Goal: Complete application form

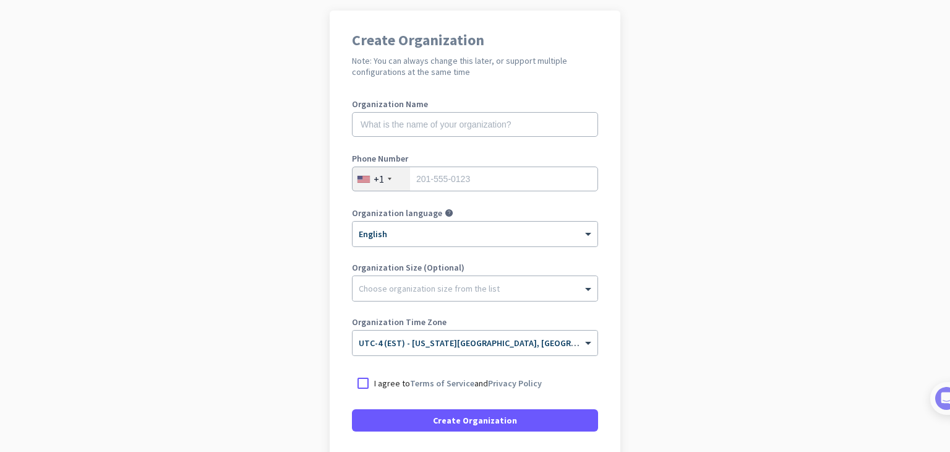
scroll to position [61, 0]
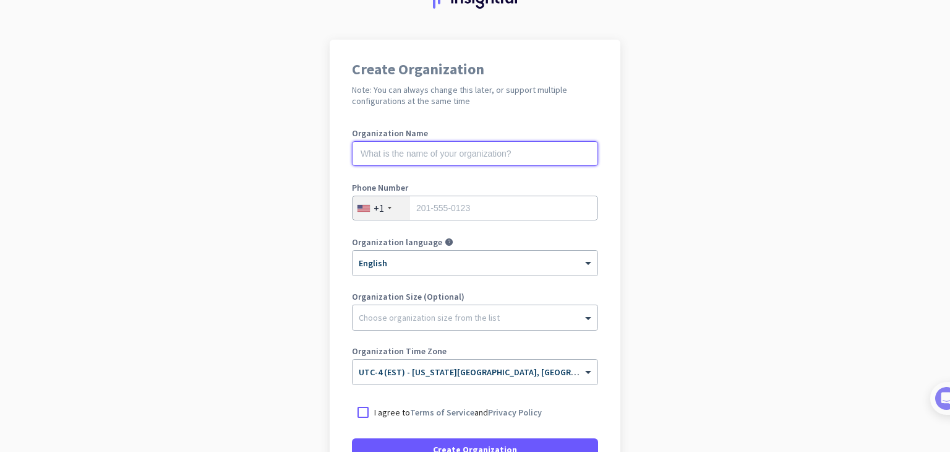
click at [480, 157] on input "text" at bounding box center [475, 153] width 246 height 25
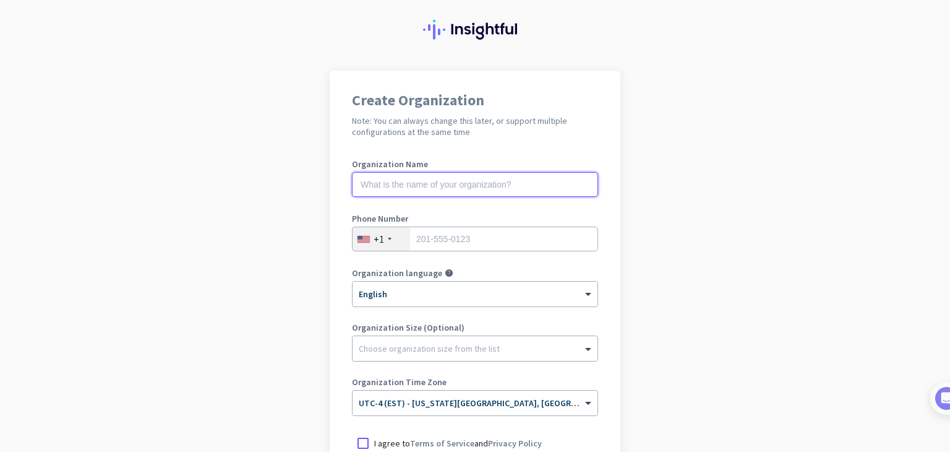
scroll to position [0, 0]
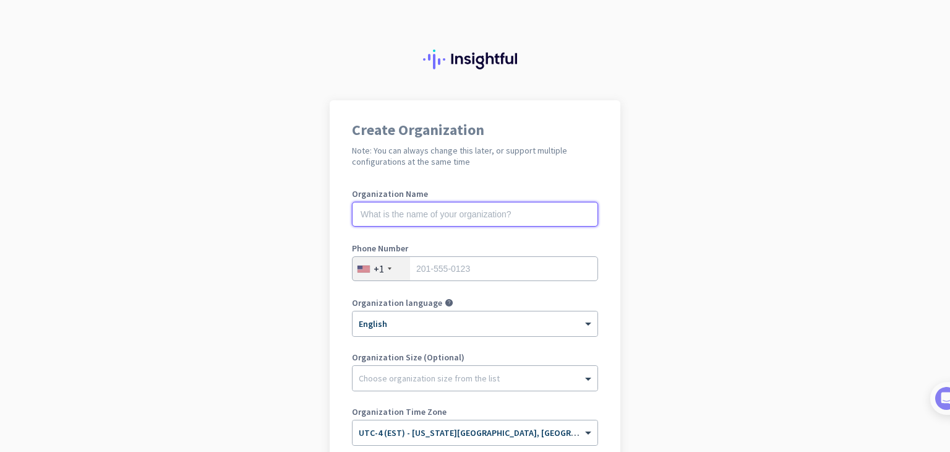
click at [434, 215] on input "text" at bounding box center [475, 214] width 246 height 25
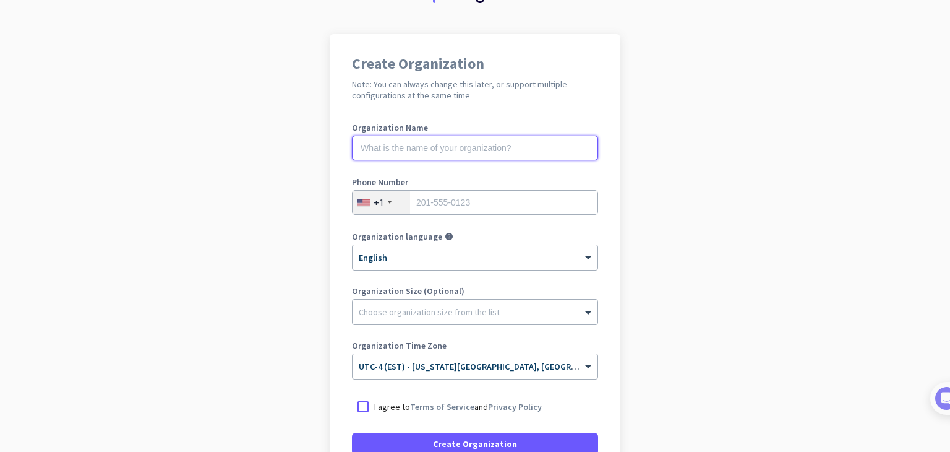
scroll to position [184, 0]
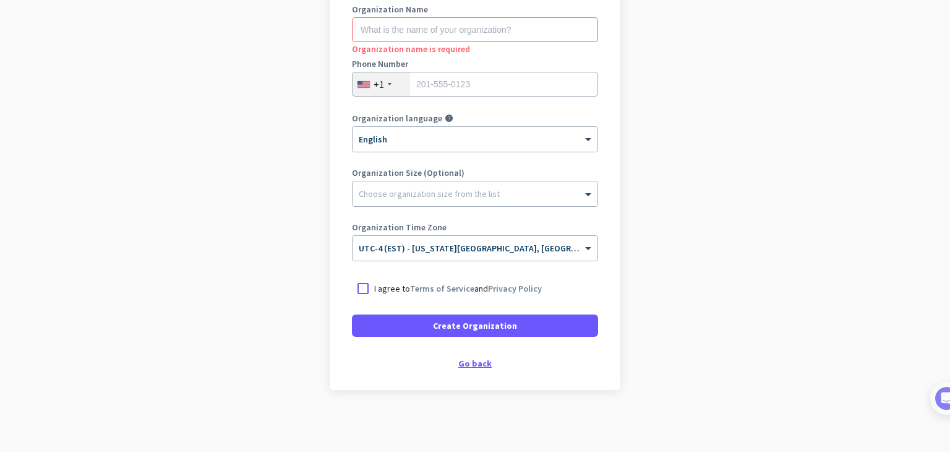
click at [472, 362] on div "Go back" at bounding box center [475, 363] width 246 height 9
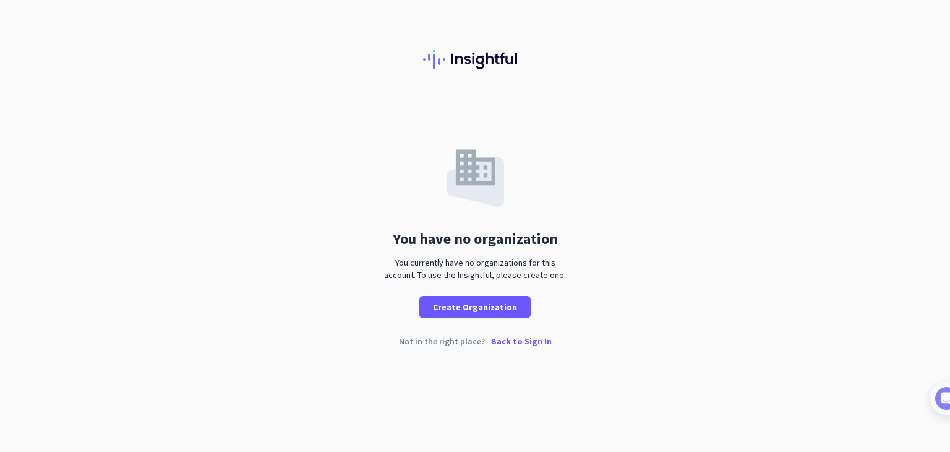
click at [515, 339] on p "Back to Sign In" at bounding box center [521, 340] width 61 height 9
